Goal: Book appointment/travel/reservation

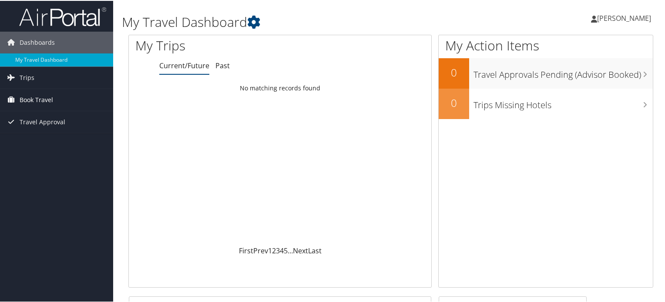
click at [42, 103] on span "Book Travel" at bounding box center [36, 99] width 33 height 22
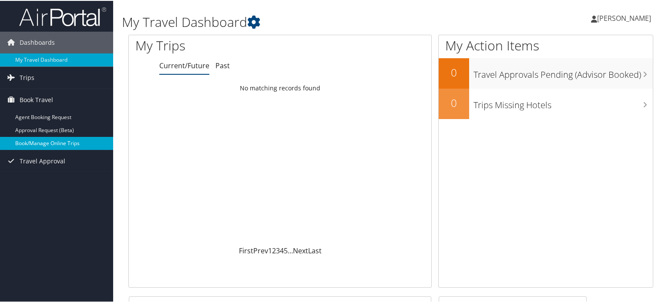
click at [54, 141] on link "Book/Manage Online Trips" at bounding box center [56, 142] width 113 height 13
